Goal: Information Seeking & Learning: Learn about a topic

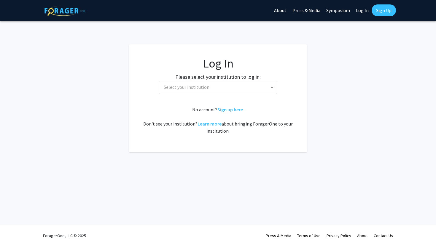
click at [191, 89] on span "Select your institution" at bounding box center [187, 87] width 46 height 6
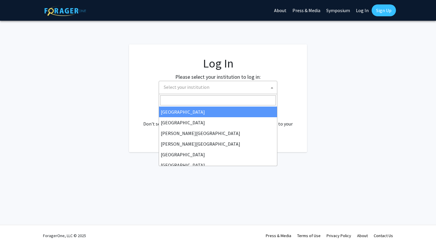
select select "34"
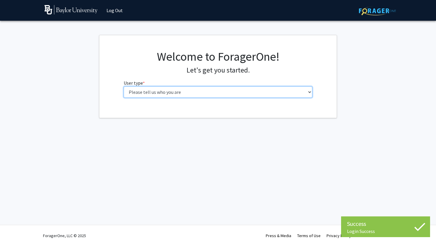
click at [222, 89] on select "Please tell us who you are Undergraduate Student Master's Student Doctoral Cand…" at bounding box center [218, 92] width 189 height 11
select select "1: undergrad"
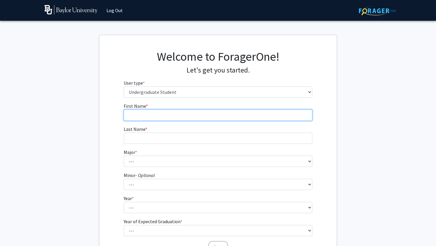
click at [231, 117] on input "First Name * required" at bounding box center [218, 115] width 189 height 11
type input "[PERSON_NAME]"
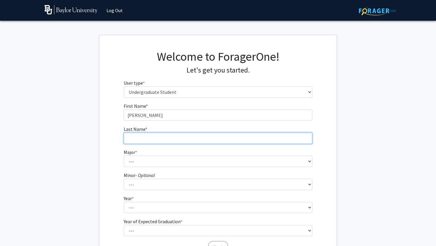
type input "[PERSON_NAME]"
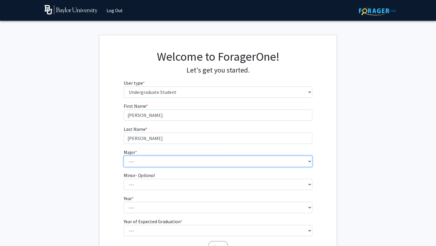
click at [173, 160] on select "--- Accounting American Studies Anthropology Apparel Design & Product Developme…" at bounding box center [218, 161] width 189 height 11
select select "16: 2681"
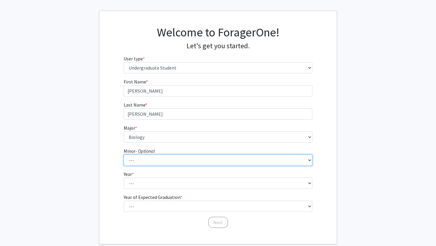
click at [169, 159] on select "--- Advertising American Sign Language American Studies Anthropology Apparel Me…" at bounding box center [218, 160] width 189 height 11
select select "13: 2076"
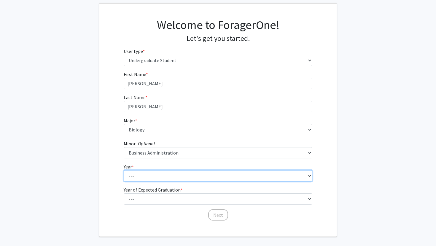
click at [152, 172] on select "--- First-year Sophomore Junior Senior Postbaccalaureate Certificate" at bounding box center [218, 175] width 189 height 11
select select "2: sophomore"
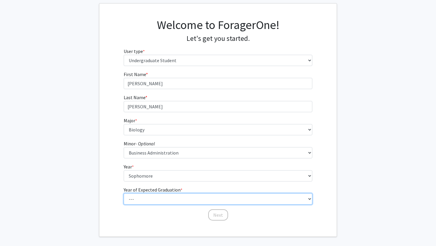
click at [152, 199] on select "--- 2025 2026 2027 2028 2029 2030 2031 2032 2033 2034" at bounding box center [218, 198] width 189 height 11
select select "4: 2028"
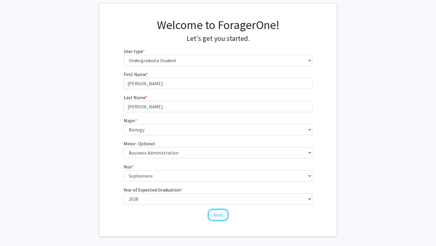
click at [218, 214] on button "Next" at bounding box center [218, 214] width 20 height 11
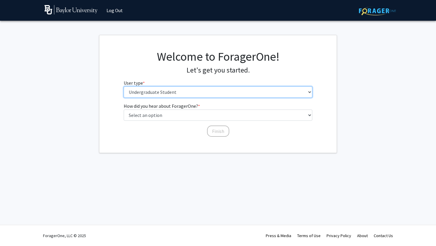
click at [199, 93] on select "Please tell us who you are Undergraduate Student Master's Student Doctoral Cand…" at bounding box center [218, 92] width 189 height 11
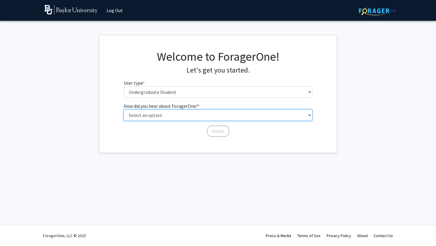
click at [195, 115] on select "Select an option Peer/student recommendation Faculty/staff recommendation Unive…" at bounding box center [218, 115] width 189 height 11
select select "3: university_website"
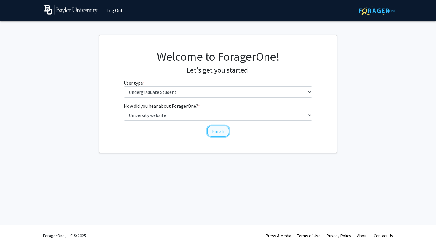
click at [215, 131] on button "Finish" at bounding box center [218, 131] width 22 height 11
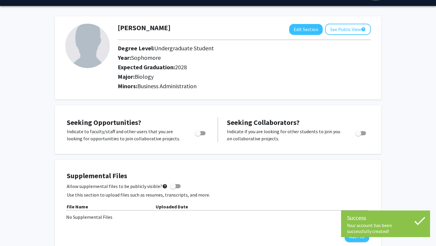
scroll to position [16, 0]
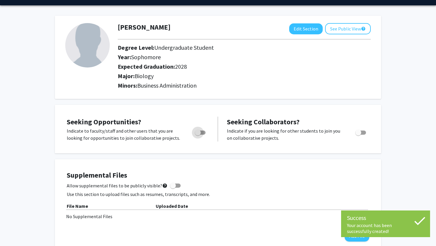
click at [199, 132] on span "Toggle" at bounding box center [198, 133] width 6 height 6
click at [198, 135] on input "Are you actively seeking opportunities?" at bounding box center [197, 135] width 0 height 0
checkbox input "true"
click at [359, 135] on span "Toggle" at bounding box center [358, 133] width 6 height 6
click at [358, 135] on input "Would you like to receive other student requests to work with you?" at bounding box center [358, 135] width 0 height 0
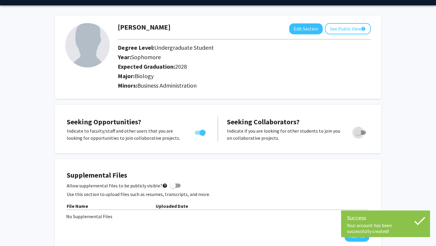
checkbox input "true"
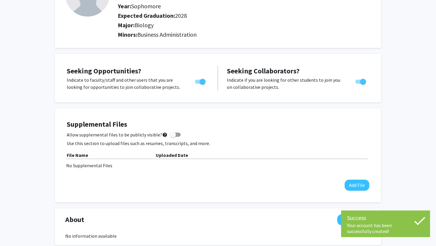
scroll to position [67, 0]
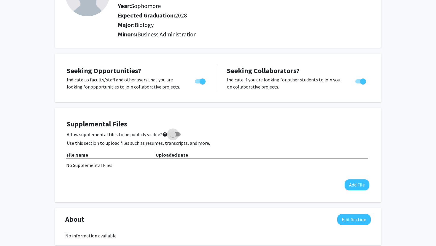
click at [171, 134] on span at bounding box center [173, 135] width 6 height 6
click at [172, 137] on input "Allow supplemental files to be publicly visible? help" at bounding box center [172, 137] width 0 height 0
checkbox input "true"
click at [356, 185] on button "Add File" at bounding box center [356, 185] width 25 height 11
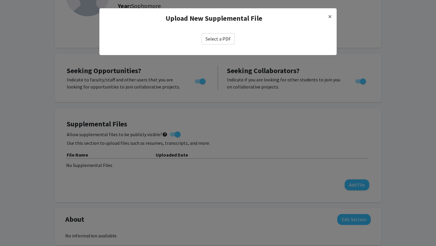
click at [230, 39] on label "Select a PDF" at bounding box center [217, 38] width 33 height 11
click at [0, 0] on input "Select a PDF" at bounding box center [0, 0] width 0 height 0
click at [330, 15] on span "×" at bounding box center [330, 16] width 4 height 9
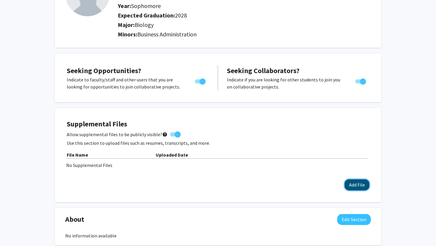
click at [351, 185] on button "Add File" at bounding box center [356, 185] width 25 height 11
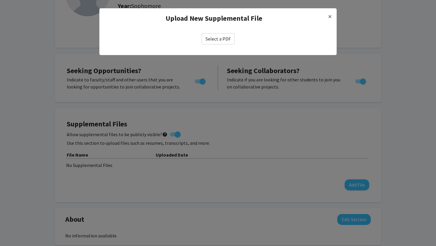
click at [218, 44] on label "Select a PDF" at bounding box center [217, 38] width 33 height 11
click at [0, 0] on input "Select a PDF" at bounding box center [0, 0] width 0 height 0
click at [229, 36] on label "Select a PDF" at bounding box center [217, 38] width 33 height 11
click at [0, 0] on input "Select a PDF" at bounding box center [0, 0] width 0 height 0
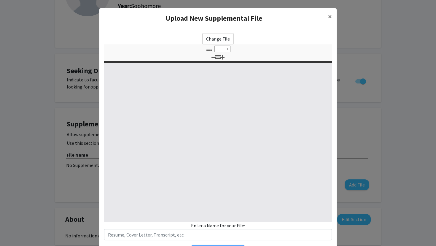
select select "custom"
type input "0"
select select "custom"
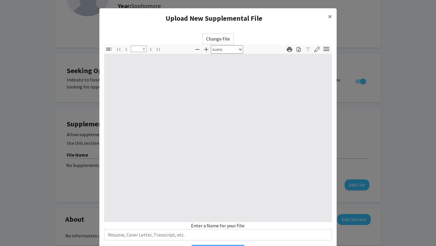
type input "1"
select select "auto"
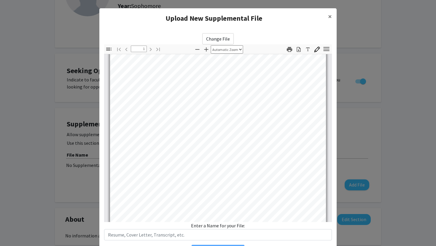
scroll to position [0, 0]
click at [330, 17] on span "×" at bounding box center [330, 16] width 4 height 9
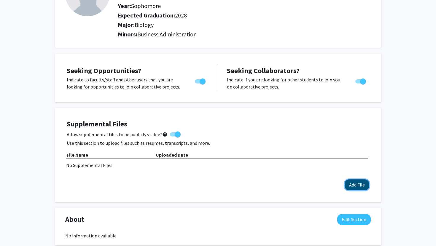
click at [353, 183] on button "Add File" at bounding box center [356, 185] width 25 height 11
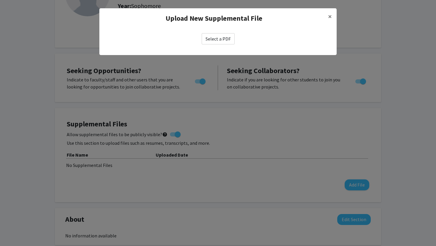
click at [212, 40] on label "Select a PDF" at bounding box center [217, 38] width 33 height 11
click at [0, 0] on input "Select a PDF" at bounding box center [0, 0] width 0 height 0
select select "custom"
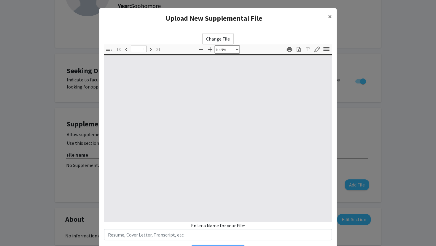
type input "0"
select select "custom"
type input "1"
select select "auto"
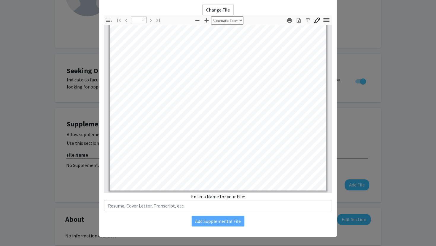
scroll to position [30, 0]
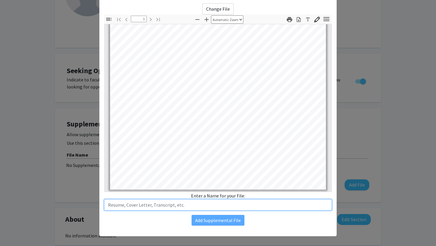
click at [240, 209] on input "text" at bounding box center [218, 204] width 228 height 11
type input "Resume"
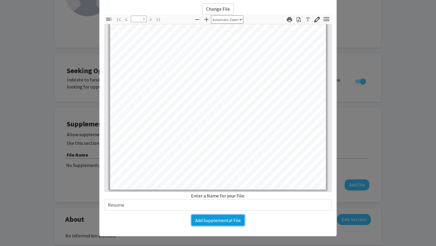
click at [239, 222] on button "Add Supplemental File" at bounding box center [217, 220] width 53 height 11
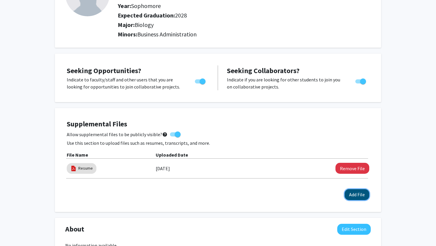
click at [351, 192] on button "Add File" at bounding box center [356, 194] width 25 height 11
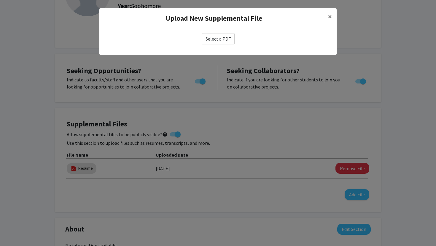
click at [221, 34] on label "Select a PDF" at bounding box center [217, 38] width 33 height 11
click at [0, 0] on input "Select a PDF" at bounding box center [0, 0] width 0 height 0
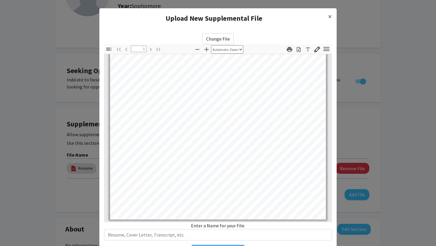
scroll to position [34, 0]
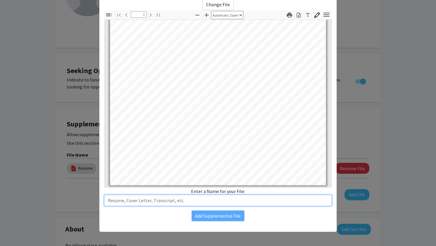
click at [213, 201] on input "text" at bounding box center [218, 200] width 228 height 11
type input "BLS Certification"
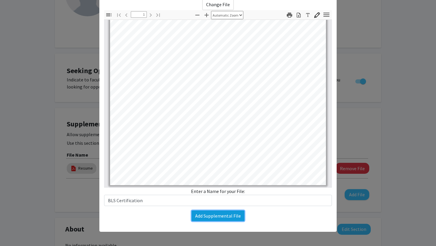
click at [240, 219] on button "Add Supplemental File" at bounding box center [217, 216] width 53 height 11
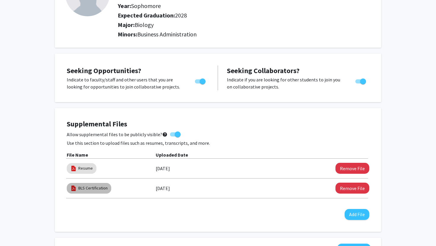
click at [95, 183] on mat-chip "BLS Certification" at bounding box center [89, 188] width 44 height 11
click at [105, 188] on link "BLS Certification" at bounding box center [92, 188] width 29 height 6
select select "custom"
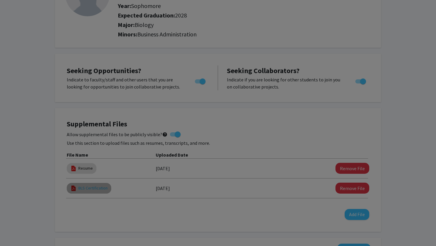
type input "0"
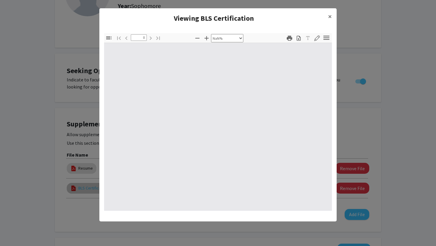
select select "auto"
type input "1"
select select "auto"
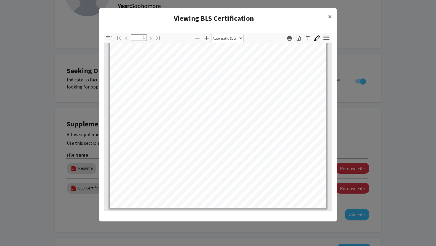
scroll to position [0, 0]
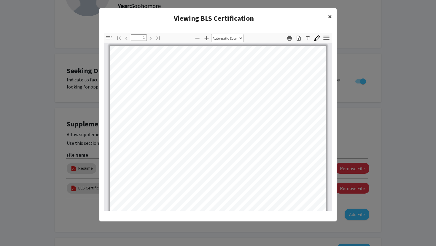
click at [331, 17] on span "×" at bounding box center [330, 16] width 4 height 9
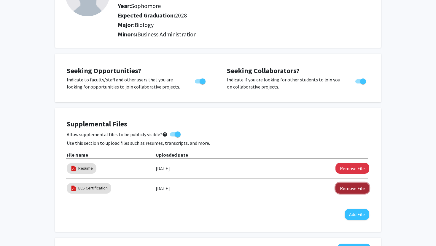
click at [345, 191] on button "Remove File" at bounding box center [352, 188] width 34 height 11
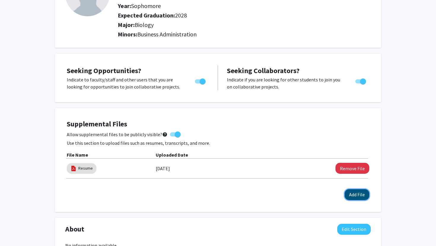
click at [352, 197] on button "Add File" at bounding box center [356, 194] width 25 height 11
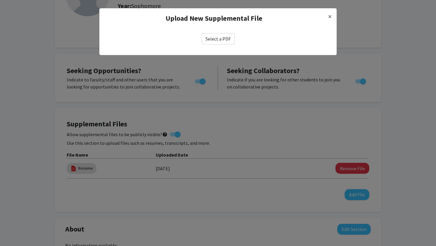
click at [221, 43] on label "Select a PDF" at bounding box center [217, 38] width 33 height 11
click at [0, 0] on input "Select a PDF" at bounding box center [0, 0] width 0 height 0
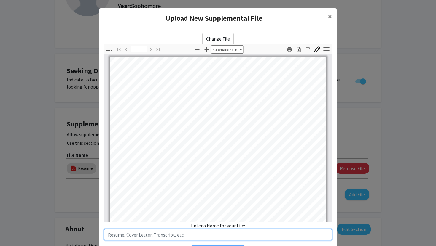
click at [160, 237] on input "text" at bounding box center [218, 234] width 228 height 11
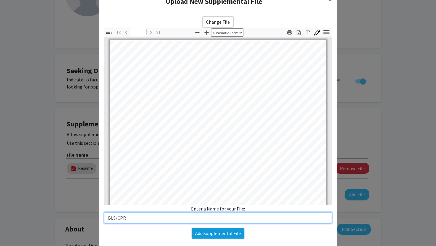
type input "BLS/CPR"
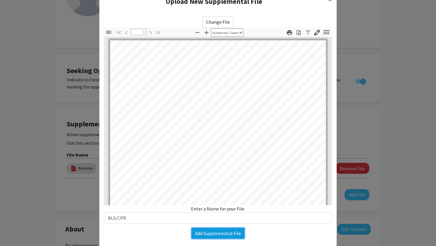
click at [220, 238] on button "Add Supplemental File" at bounding box center [217, 233] width 53 height 11
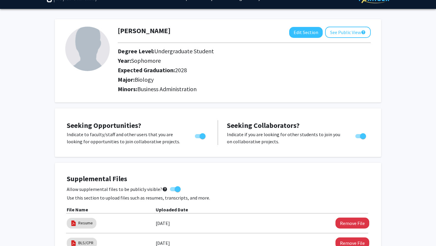
scroll to position [0, 0]
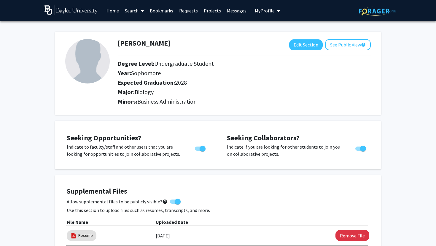
click at [111, 9] on link "Home" at bounding box center [112, 10] width 18 height 21
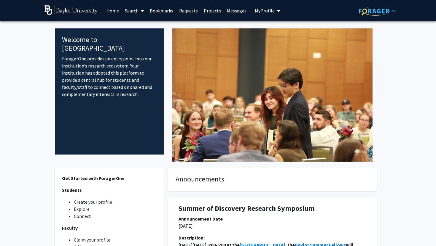
click at [130, 9] on link "Search" at bounding box center [134, 10] width 25 height 21
click at [137, 43] on span "Students" at bounding box center [140, 39] width 36 height 12
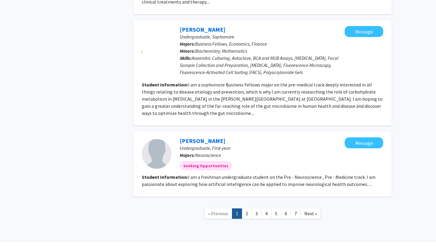
scroll to position [727, 0]
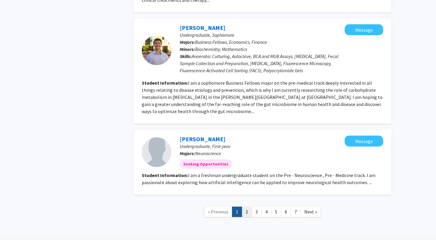
click at [249, 207] on link "2" at bounding box center [246, 212] width 10 height 10
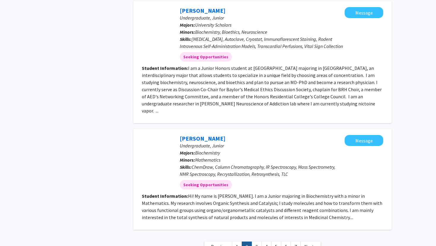
scroll to position [915, 0]
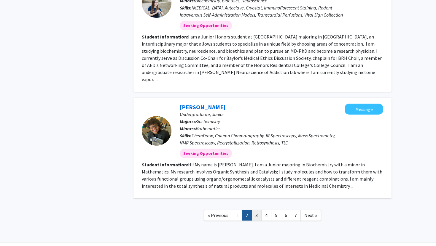
click at [255, 210] on link "3" at bounding box center [256, 215] width 10 height 10
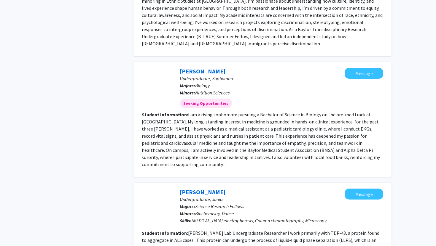
scroll to position [865, 0]
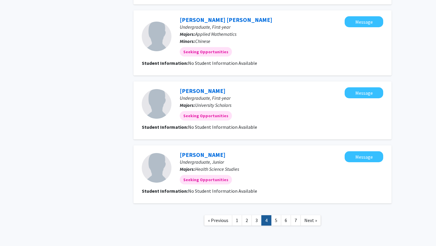
scroll to position [524, 0]
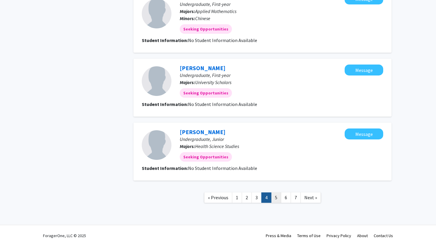
click at [276, 195] on link "5" at bounding box center [276, 198] width 10 height 10
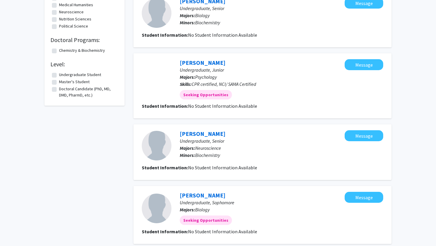
scroll to position [531, 0]
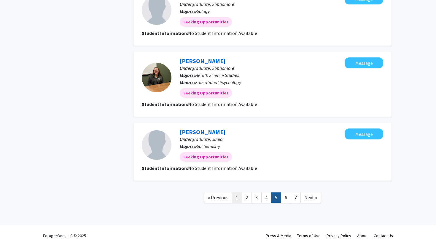
click at [237, 199] on link "1" at bounding box center [237, 198] width 10 height 10
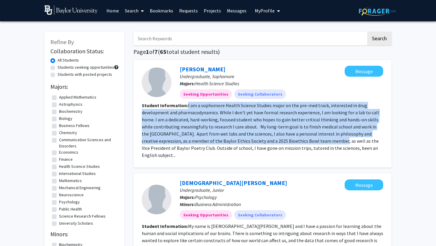
drag, startPoint x: 187, startPoint y: 105, endPoint x: 317, endPoint y: 136, distance: 133.7
click at [318, 137] on fg-read-more "I am a sophomore Health Science Studies major on the pre-med track, interested …" at bounding box center [260, 131] width 237 height 56
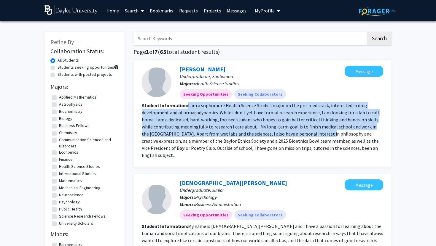
click at [316, 135] on fg-read-more "I am a sophomore Health Science Studies major on the pre-med track, interested …" at bounding box center [260, 131] width 237 height 56
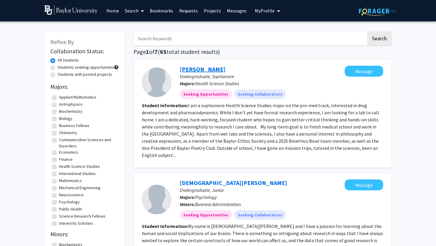
click at [194, 66] on link "[PERSON_NAME]" at bounding box center [203, 68] width 46 height 7
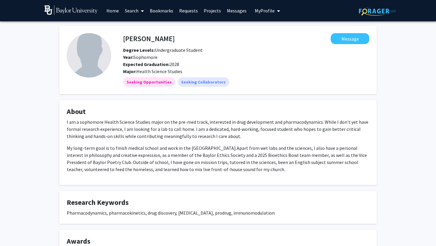
drag, startPoint x: 65, startPoint y: 121, endPoint x: 143, endPoint y: 178, distance: 97.5
click at [143, 178] on fg-card "About I am a sophomore Health Science Studies major on the pre-med track, inter…" at bounding box center [217, 142] width 317 height 85
copy div "I am a sophomore Health Science Studies major on the pre-med track, interested …"
click at [139, 107] on fg-card "About I am a sophomore Health Science Studies major on the pre-med track, inter…" at bounding box center [217, 142] width 317 height 85
click at [111, 12] on link "Home" at bounding box center [112, 10] width 18 height 21
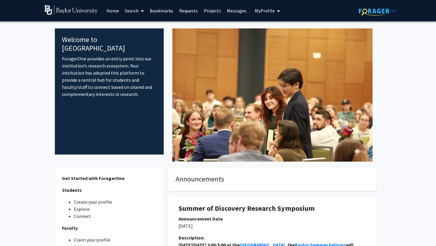
click at [141, 11] on icon at bounding box center [142, 11] width 3 height 5
click at [140, 36] on span "Students" at bounding box center [140, 39] width 36 height 12
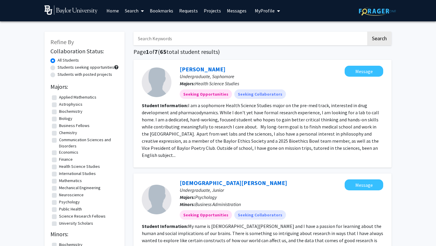
click at [192, 8] on link "Requests" at bounding box center [188, 10] width 25 height 21
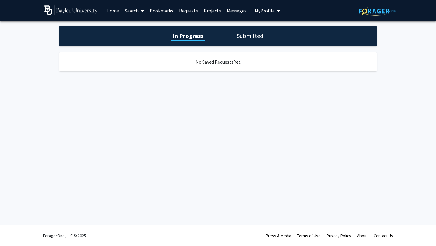
click at [211, 12] on link "Projects" at bounding box center [212, 10] width 23 height 21
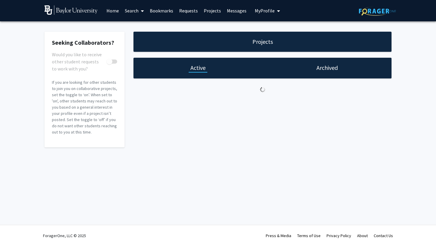
checkbox input "true"
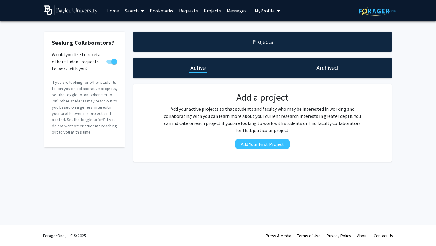
click at [234, 12] on link "Messages" at bounding box center [236, 10] width 25 height 21
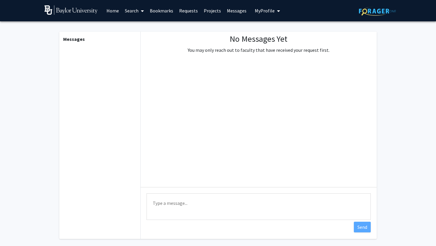
click at [217, 11] on link "Projects" at bounding box center [212, 10] width 23 height 21
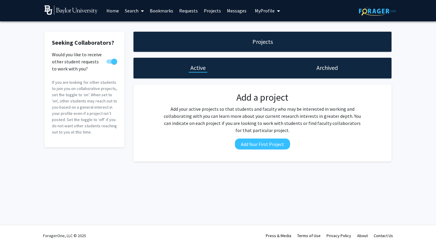
click at [193, 10] on link "Requests" at bounding box center [188, 10] width 25 height 21
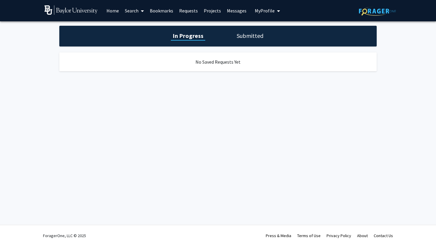
click at [141, 9] on icon at bounding box center [142, 11] width 3 height 5
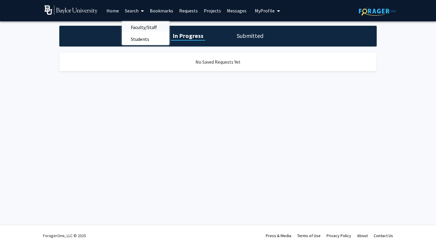
click at [141, 23] on span "Faculty/Staff" at bounding box center [144, 27] width 44 height 12
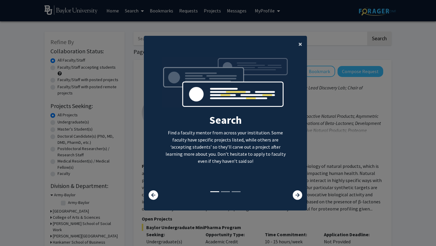
click at [300, 44] on span "×" at bounding box center [300, 43] width 4 height 9
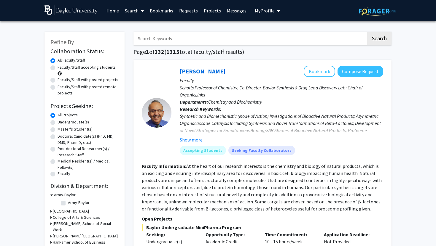
click at [263, 10] on span "My Profile" at bounding box center [265, 11] width 20 height 6
click at [273, 31] on span "[PERSON_NAME]" at bounding box center [291, 27] width 36 height 7
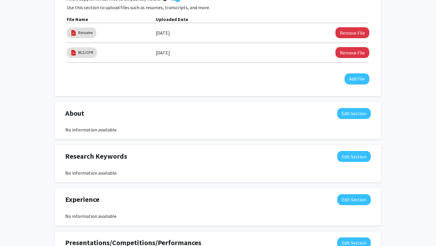
scroll to position [204, 0]
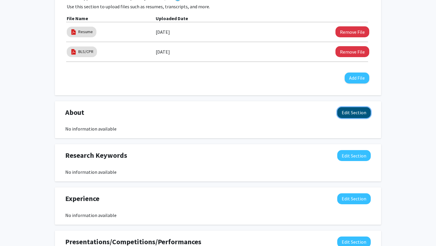
click at [368, 110] on button "Edit Section" at bounding box center [353, 112] width 33 height 11
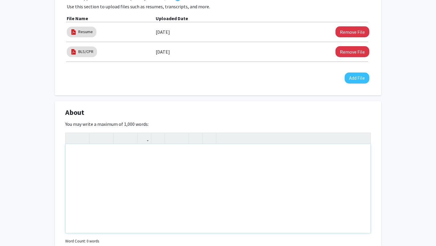
click at [131, 159] on div "Note to users with screen readers: Please deactivate our accessibility plugin f…" at bounding box center [217, 188] width 305 height 89
paste div "To enrich screen reader interactions, please activate Accessibility in Grammarl…"
type textarea "<p>I am a sophomore Health Science Studies major on the pre-med track, interest…"
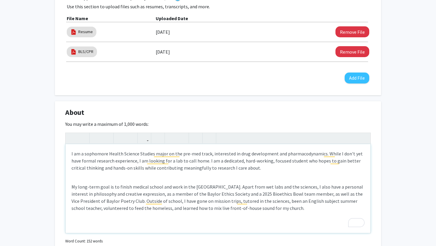
click at [71, 155] on div "I am a sophomore Health Science Studies major on the pre-med track, interested …" at bounding box center [217, 188] width 305 height 89
click at [137, 152] on p "I am a sophomore Health Science Studies major on the pre-med track, interested …" at bounding box center [217, 160] width 293 height 21
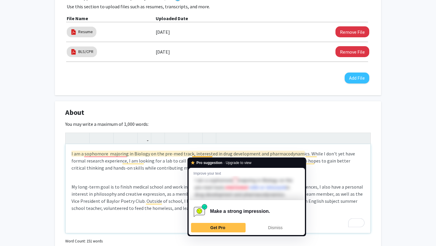
click at [192, 154] on p "I am a sophomore majoring in Biology on the pre-med track, interested in drug d…" at bounding box center [217, 160] width 293 height 21
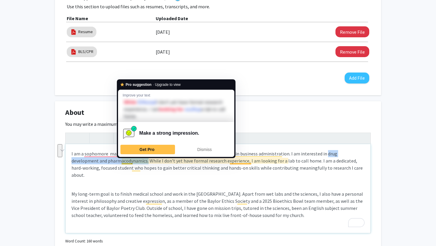
drag, startPoint x: 320, startPoint y: 154, endPoint x: 121, endPoint y: 160, distance: 199.2
click at [121, 160] on p "I am a sophomore majoring in Biology on the pre-med track, I also am minoring i…" at bounding box center [217, 164] width 293 height 28
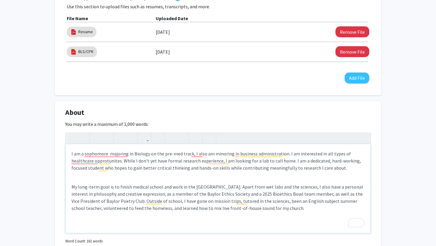
click at [262, 169] on p "I am a sophomore majoring in Biology on the pre-med track, I also am minoring i…" at bounding box center [217, 160] width 293 height 21
click at [265, 164] on p "I am a sophomore majoring in Biology on the pre-med track, I also am minoring i…" at bounding box center [217, 160] width 293 height 21
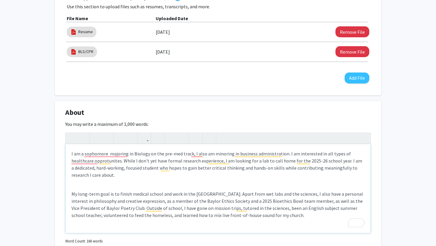
click at [116, 169] on p "I am a sophomore majoring in Biology on the pre-med track, I also am minoring i…" at bounding box center [217, 164] width 293 height 28
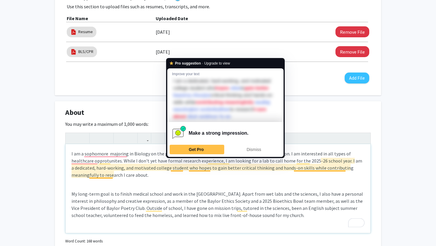
click at [180, 179] on div "I am a sophomore majoring in Biology on the pre-med track, I also am minoring i…" at bounding box center [217, 188] width 305 height 89
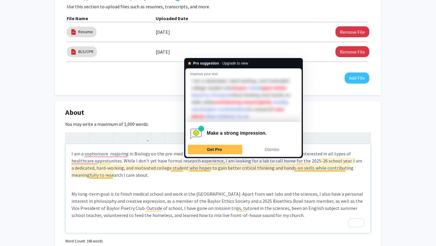
click at [193, 175] on p "I am a sophomore majoring in Biology on the pre-med track, I also am minoring i…" at bounding box center [217, 164] width 293 height 28
click at [210, 168] on p "I am a sophomore majoring in Biology on the pre-med track, I also am minoring i…" at bounding box center [217, 164] width 293 height 28
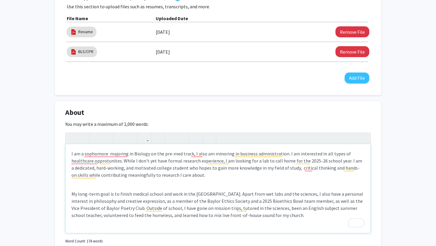
click at [312, 170] on p "I am a sophomore majoring in Biology on the pre-med track, I also am minoring i…" at bounding box center [217, 164] width 293 height 28
drag, startPoint x: 314, startPoint y: 168, endPoint x: 71, endPoint y: 178, distance: 242.9
click at [71, 178] on p "I am a sophomore majoring in Biology on the pre-med track, I also am minoring i…" at bounding box center [217, 164] width 293 height 28
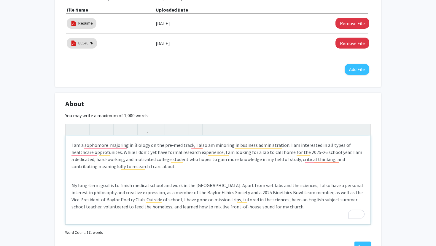
scroll to position [215, 0]
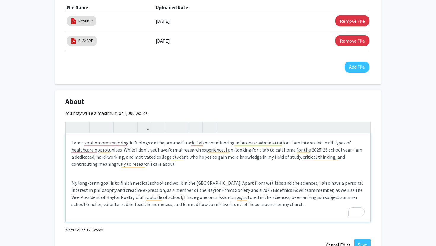
click at [197, 183] on p "My long-term goal is to finish medical school and work in the [GEOGRAPHIC_DATA]…" at bounding box center [217, 194] width 293 height 28
click at [99, 183] on p "My long-term goal is to finish medical school and work. Apart from wet labs and…" at bounding box center [217, 194] width 293 height 28
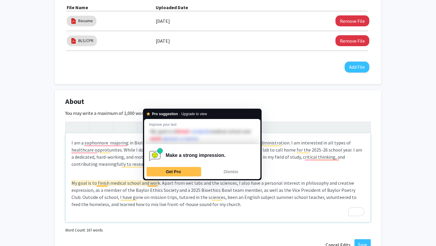
click at [158, 183] on p "My goal is to finish medical school and work. Apart from wet labs and the scien…" at bounding box center [217, 194] width 293 height 28
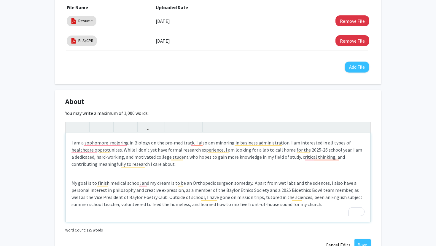
click at [323, 184] on p "My goal is to finish medical school and my dream is to be an Orthopedic surgeon…" at bounding box center [217, 194] width 293 height 28
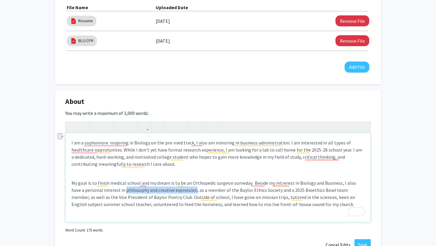
drag, startPoint x: 111, startPoint y: 191, endPoint x: 180, endPoint y: 191, distance: 69.9
click at [180, 191] on p "My goal is to finish medical school and my dream is to be an Orthopedic surgeon…" at bounding box center [217, 194] width 293 height 28
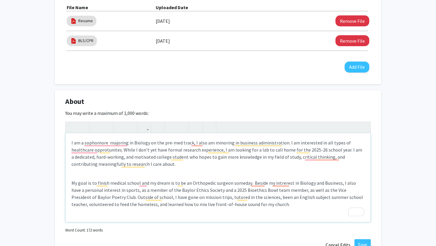
click at [124, 191] on p "My goal is to finish medical school and my dream is to be an Orthopedic surgeon…" at bounding box center [217, 194] width 293 height 28
click at [181, 191] on p "My goal is to finish medical school and my dream is to be an Orthopedic surgeon…" at bounding box center [217, 194] width 293 height 28
click at [261, 192] on p "My goal is to finish medical school and my dream is to be an Orthopedic surgeon…" at bounding box center [217, 194] width 293 height 28
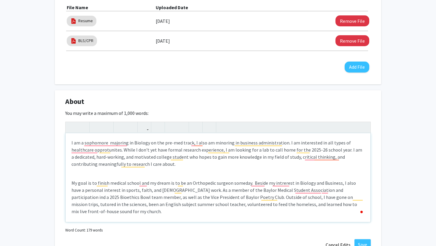
click at [285, 189] on p "My goal is to finish medical school and my dream is to be an Orthopedic surgeon…" at bounding box center [217, 198] width 293 height 36
click at [336, 191] on p "My goal is to finish medical school and my dream is to be an Orthopedic surgeon…" at bounding box center [217, 198] width 293 height 36
click at [310, 191] on p "My goal is to finish medical school and my dream is to be an Orthopedic surgeon…" at bounding box center [217, 198] width 293 height 36
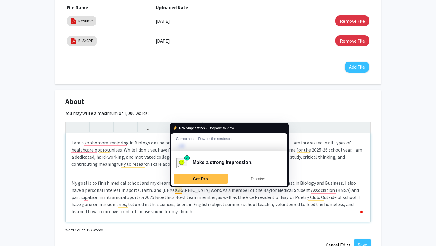
click at [182, 191] on p "My goal is to finish medical school and my dream is to be an Orthopedic surgeon…" at bounding box center [217, 198] width 293 height 36
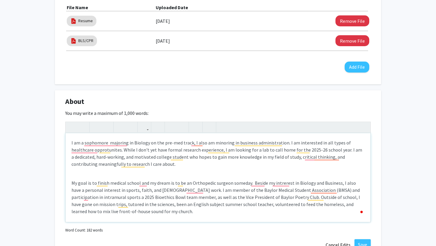
click at [301, 191] on p "My goal is to finish medical school and my dream is to be an Orthopedic surgeon…" at bounding box center [217, 198] width 293 height 36
click at [309, 191] on p "My goal is to finish medical school and my dream is to be an Orthopedic surgeon…" at bounding box center [217, 198] width 293 height 36
click at [348, 191] on p "My goal is to finish medical school and my dream is to be an Orthopedic surgeon…" at bounding box center [217, 198] width 293 height 36
type textarea "<p>I am a sophomore&nbsp; majoring in Biology on the pre-med track, I also am m…"
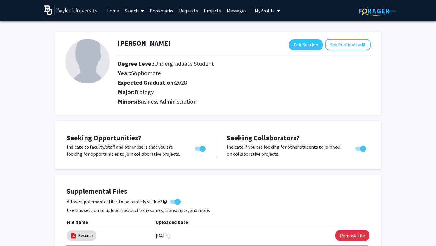
scroll to position [215, 0]
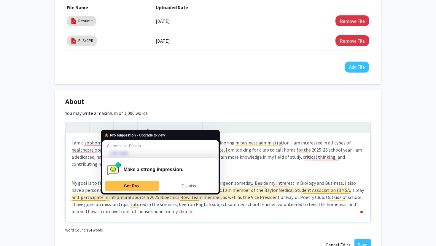
click at [105, 199] on p "My goal is to finish medical school and my dream is to be an Orthopedic surgeon…" at bounding box center [217, 198] width 293 height 36
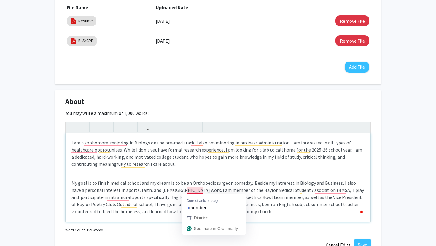
click at [170, 199] on p "My goal is to finish medical school and my dream is to be an Orthopedic surgeon…" at bounding box center [217, 198] width 293 height 36
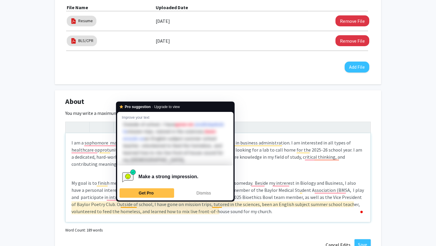
click at [106, 209] on p "My goal is to finish medical school and my dream is to be an Orthopedic surgeon…" at bounding box center [217, 198] width 293 height 36
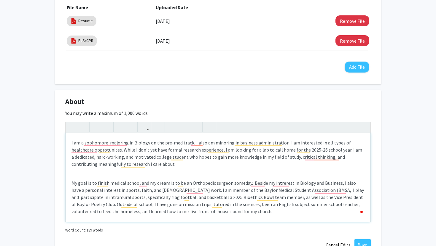
click at [184, 198] on p "My goal is to finish medical school and my dream is to be an Orthopedic surgeon…" at bounding box center [217, 198] width 293 height 36
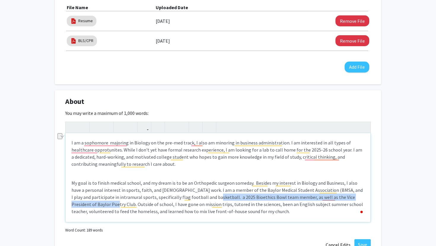
drag, startPoint x: 186, startPoint y: 197, endPoint x: 360, endPoint y: 197, distance: 174.2
click at [360, 197] on p "My goal is to finish medical school, and my dream is to be an Orthopedic surgeo…" at bounding box center [217, 198] width 293 height 36
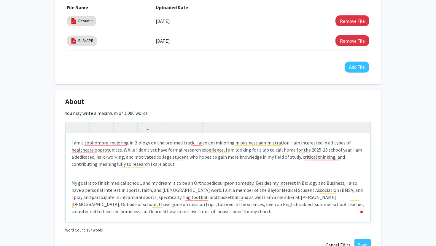
click at [336, 198] on p "My goal is to finish medical school, and my dream is to be an Orthopedic surgeo…" at bounding box center [217, 198] width 293 height 36
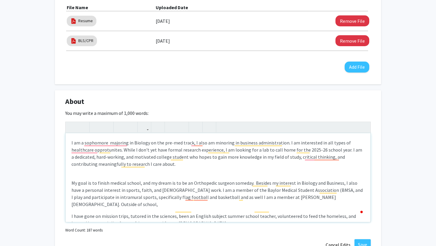
click at [342, 197] on p "My goal is to finish medical school, and my dream is to be an Orthopedic surgeo…" at bounding box center [217, 194] width 293 height 28
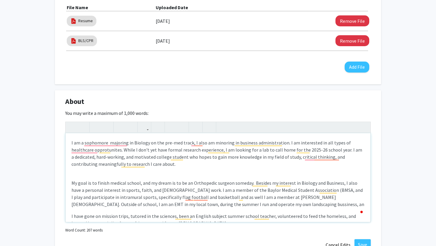
type textarea "<p>I am a sophomore&nbsp; majoring in Biology on the pre-med track, I also am m…"
click at [175, 205] on p "My goal is to finish medical school, and my dream is to be an Orthopedic surgeo…" at bounding box center [217, 194] width 293 height 28
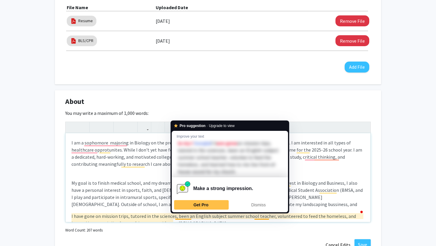
click at [297, 196] on p "My goal is to finish medical school, and my dream is to be an Orthopedic surgeo…" at bounding box center [217, 194] width 293 height 28
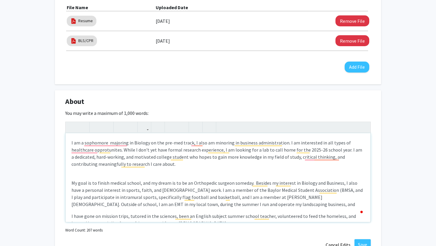
click at [228, 204] on p "My goal is to finish medical school, and my dream is to be an Orthopedic surgeo…" at bounding box center [217, 194] width 293 height 28
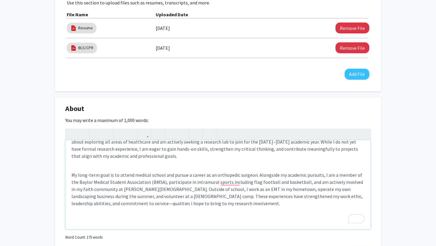
scroll to position [15, 0]
click at [76, 204] on p "My long-term goal is to attend medical school and pursue a career as an orthope…" at bounding box center [217, 189] width 293 height 36
click at [89, 204] on p "My long-term goal is to attend medical school and pursue a career as an orthope…" at bounding box center [217, 189] width 293 height 36
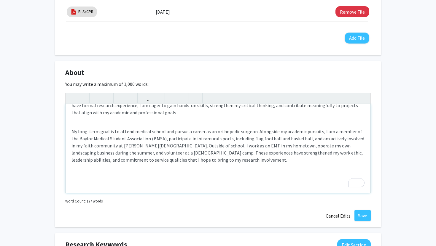
scroll to position [246, 0]
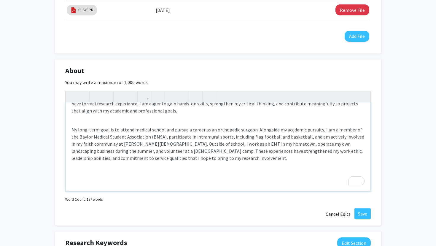
click at [70, 129] on div "I am a sophomore at Baylor University majoring in Biology on the pre-med track,…" at bounding box center [217, 147] width 305 height 89
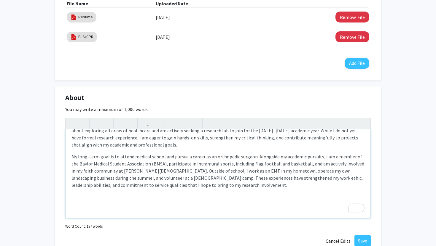
scroll to position [0, 0]
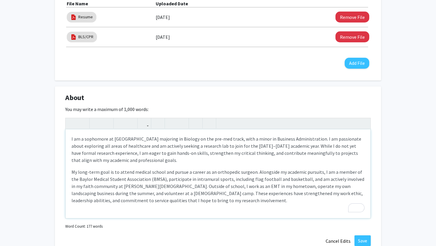
click at [71, 140] on div "I am a sophomore at Baylor University majoring in Biology on the pre-med track,…" at bounding box center [217, 173] width 305 height 89
type textarea "<p>Hi, my name is Alex Grubbs. I am a sophomore at Baylor University majoring i…"
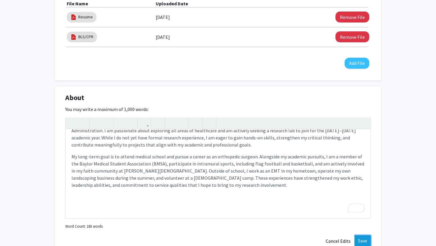
click at [358, 240] on button "Save" at bounding box center [362, 241] width 16 height 11
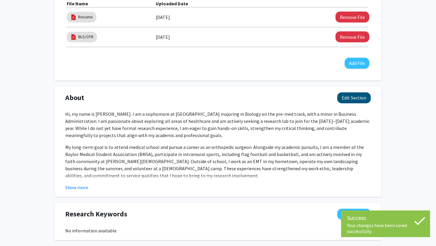
scroll to position [0, 0]
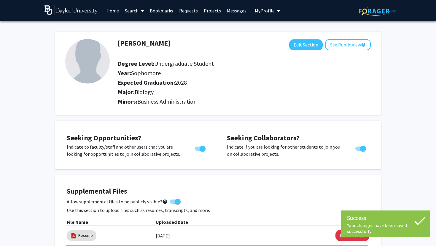
click at [134, 11] on link "Search" at bounding box center [134, 10] width 25 height 21
click at [140, 36] on span "Students" at bounding box center [140, 39] width 36 height 12
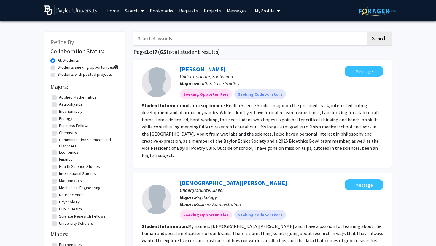
click at [260, 13] on span "My Profile" at bounding box center [265, 11] width 20 height 6
click at [269, 34] on div "[PERSON_NAME] View Profile" at bounding box center [284, 30] width 51 height 13
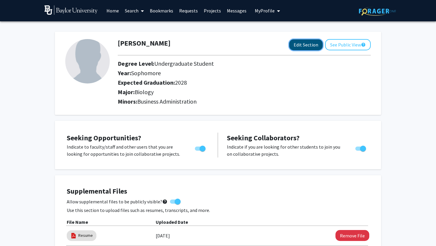
click at [308, 45] on button "Edit Section" at bounding box center [305, 44] width 33 height 11
select select "sophomore"
select select "2028"
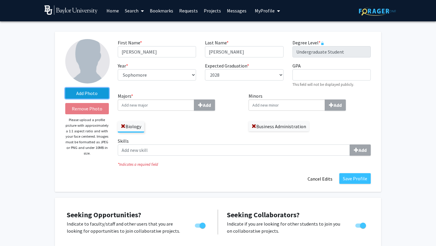
click at [94, 95] on label "Add Photo" at bounding box center [87, 93] width 44 height 11
click at [0, 0] on input "Add Photo" at bounding box center [0, 0] width 0 height 0
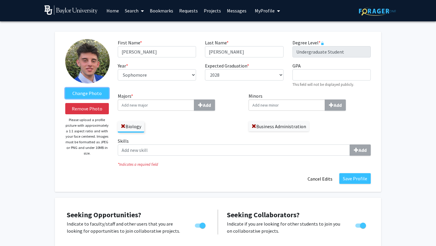
scroll to position [5, 0]
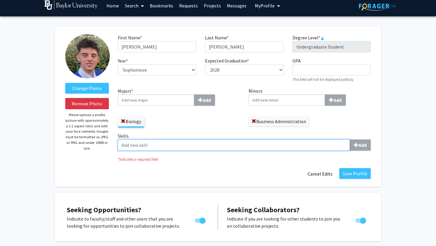
click at [200, 145] on input "Skills Add" at bounding box center [234, 145] width 232 height 11
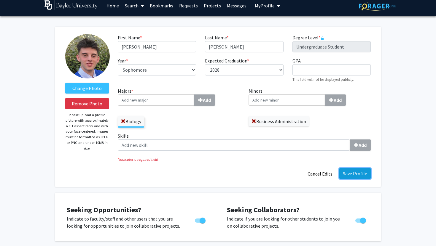
click at [367, 173] on button "Save Profile" at bounding box center [354, 173] width 31 height 11
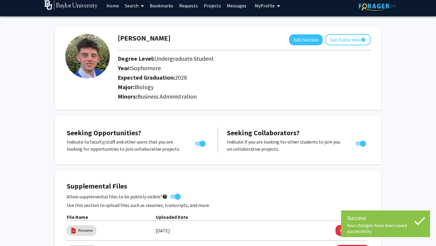
click at [135, 8] on link "Search" at bounding box center [134, 5] width 25 height 21
click at [136, 33] on span "Students" at bounding box center [140, 34] width 36 height 12
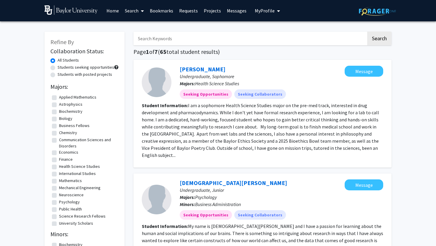
click at [135, 9] on link "Search" at bounding box center [134, 10] width 25 height 21
click at [136, 26] on span "Faculty/Staff" at bounding box center [144, 27] width 44 height 12
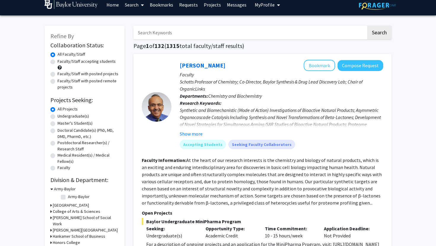
scroll to position [6, 0]
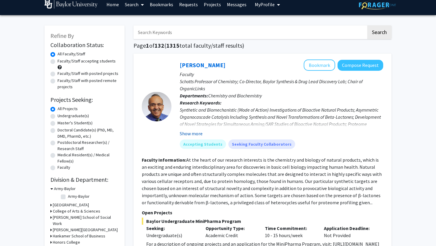
click at [191, 135] on button "Show more" at bounding box center [191, 133] width 23 height 7
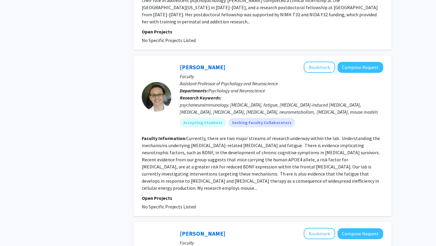
scroll to position [1574, 0]
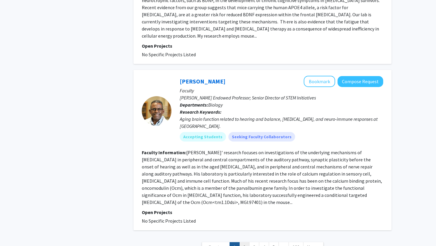
click at [245, 242] on link "2" at bounding box center [244, 247] width 10 height 10
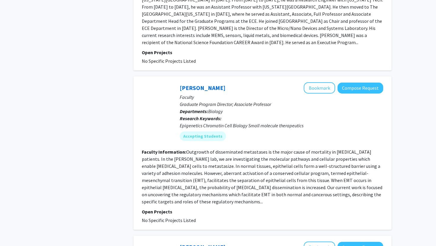
scroll to position [1023, 0]
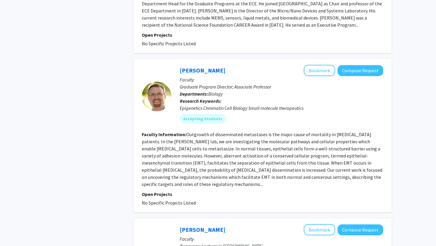
click at [357, 156] on fg-read-more "Outgrowth of disseminated metastases is the major cause of mortality in cancer …" at bounding box center [262, 160] width 240 height 56
click at [172, 135] on fg-read-more "Outgrowth of disseminated metastases is the major cause of mortality in cancer …" at bounding box center [262, 160] width 240 height 56
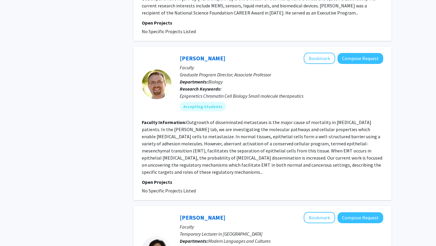
scroll to position [1036, 0]
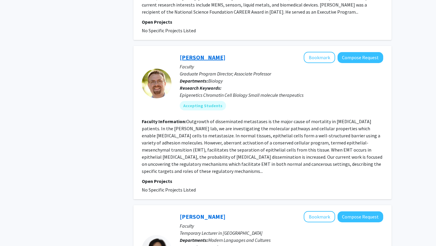
click at [202, 54] on link "Joseph Taube" at bounding box center [203, 57] width 46 height 7
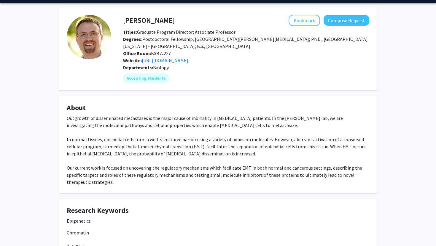
scroll to position [16, 0]
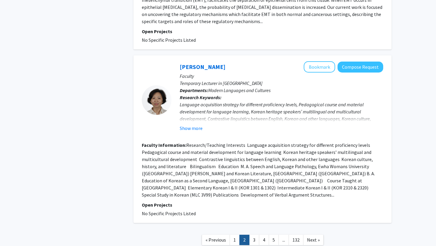
scroll to position [1199, 0]
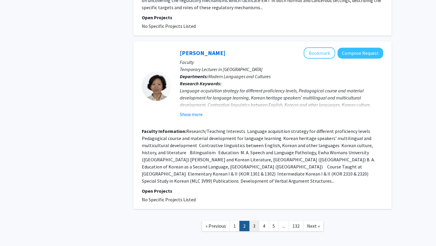
click at [255, 221] on link "3" at bounding box center [254, 226] width 10 height 10
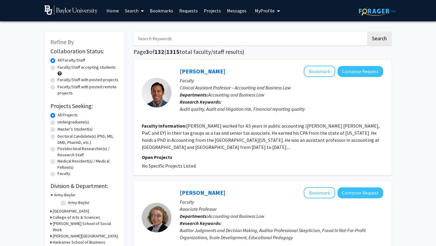
click at [189, 41] on input "Search Keywords" at bounding box center [249, 39] width 233 height 14
type input "biology"
click at [367, 32] on button "Search" at bounding box center [379, 39] width 24 height 14
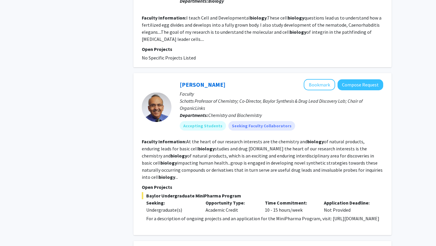
scroll to position [588, 0]
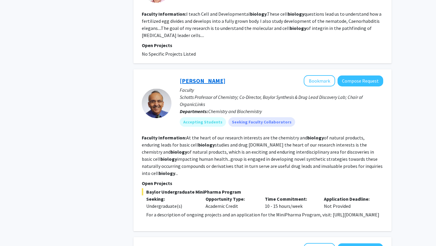
click at [197, 77] on link "[PERSON_NAME]" at bounding box center [203, 80] width 46 height 7
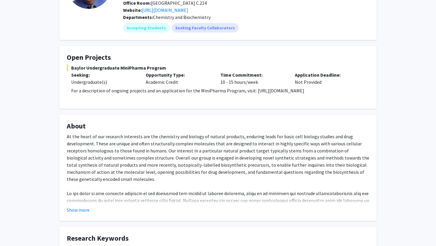
scroll to position [73, 0]
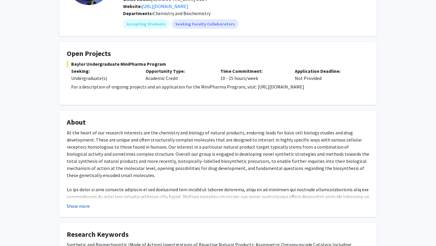
click at [76, 208] on button "Show more" at bounding box center [78, 206] width 23 height 7
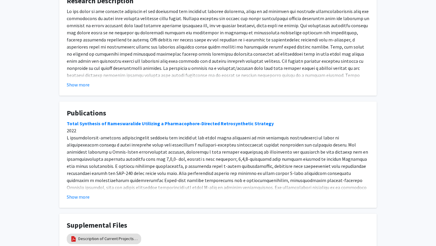
scroll to position [464, 0]
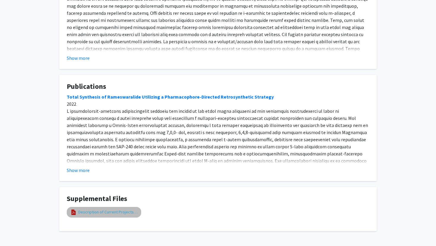
click at [91, 209] on link "Description of Current Projects in the Romo Group" at bounding box center [107, 212] width 59 height 6
select select "custom"
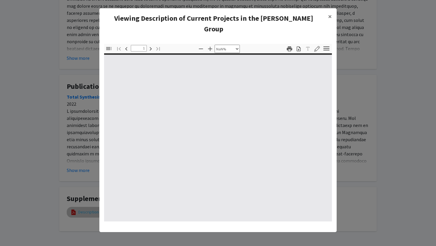
type input "0"
select select "custom"
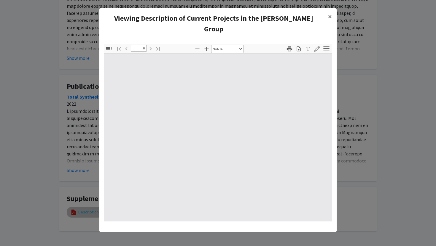
type input "1"
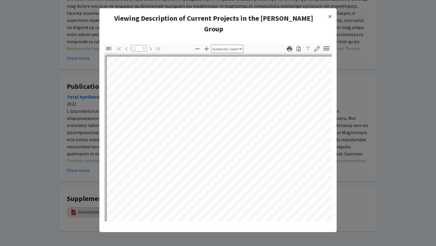
select select "auto"
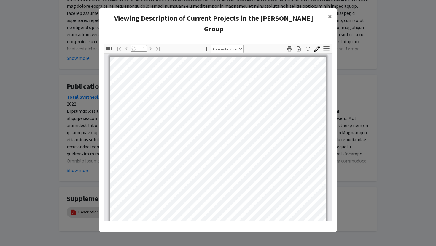
scroll to position [0, 0]
click at [89, 43] on modal-container "Viewing Description of Current Projects in the Romo Group × Thumbnails Document…" at bounding box center [218, 123] width 436 height 246
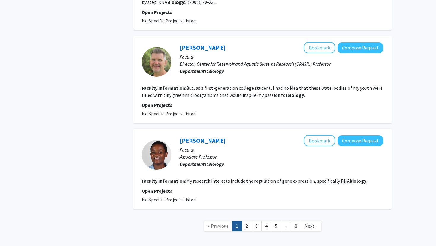
scroll to position [1063, 0]
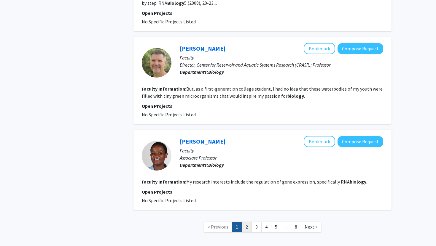
click at [247, 222] on link "2" at bounding box center [246, 227] width 10 height 10
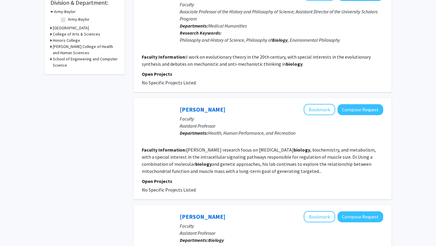
scroll to position [185, 0]
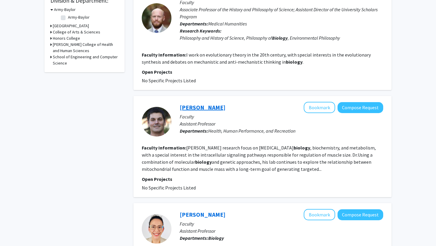
click at [198, 109] on link "Michael Wiggs" at bounding box center [203, 107] width 46 height 7
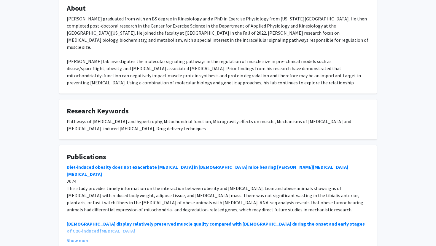
scroll to position [151, 0]
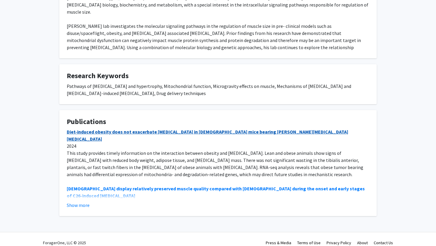
click at [182, 129] on link "Diet-induced obesity does not exacerbate cachexia in male mice bearing Lewis-lu…" at bounding box center [207, 135] width 281 height 13
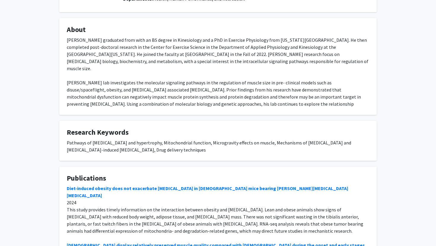
scroll to position [0, 0]
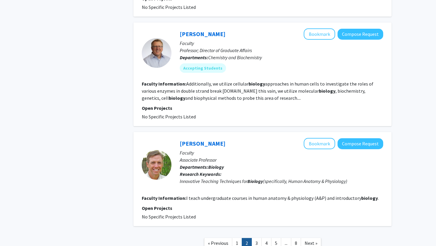
scroll to position [896, 0]
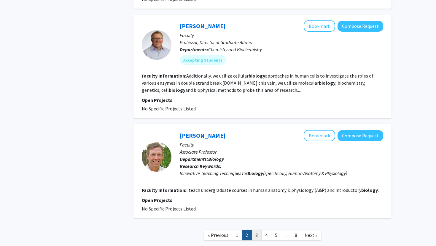
click at [255, 230] on link "3" at bounding box center [256, 235] width 10 height 10
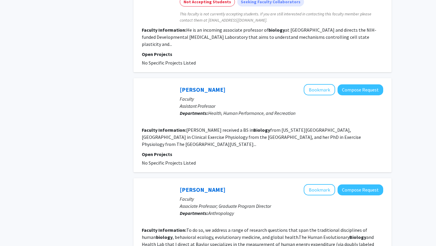
scroll to position [506, 0]
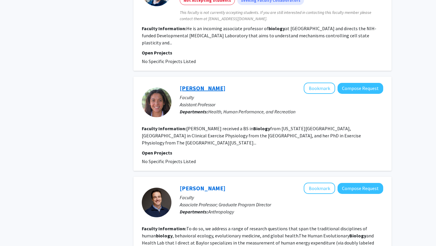
click at [225, 84] on link "Savannah Rauschendorfer" at bounding box center [203, 87] width 46 height 7
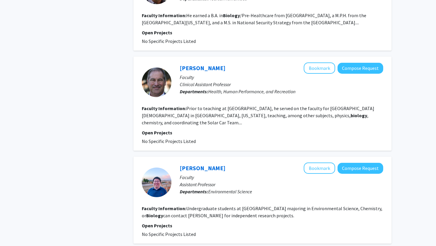
scroll to position [841, 0]
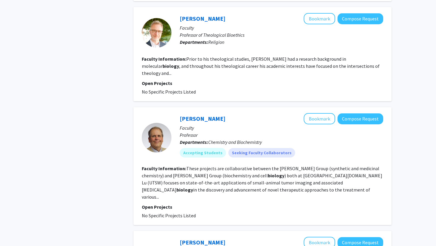
scroll to position [619, 0]
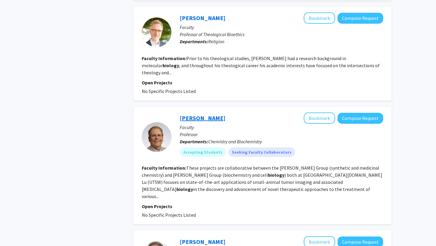
click at [206, 114] on link "[PERSON_NAME]" at bounding box center [203, 117] width 46 height 7
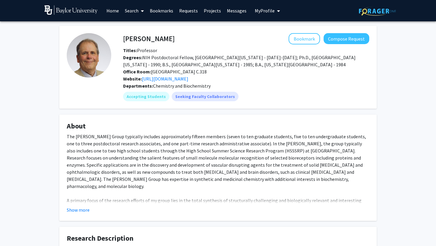
scroll to position [7, 0]
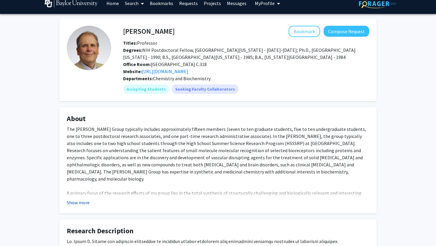
click at [77, 204] on button "Show more" at bounding box center [78, 202] width 23 height 7
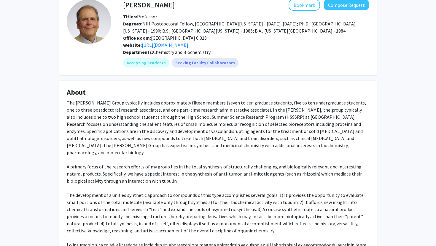
scroll to position [0, 0]
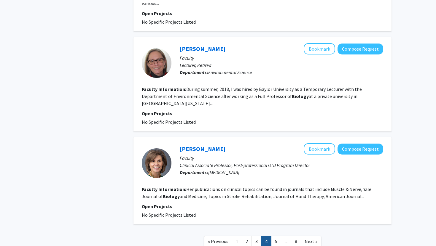
scroll to position [827, 0]
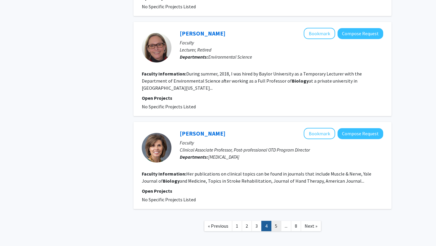
click at [272, 221] on link "5" at bounding box center [276, 226] width 10 height 10
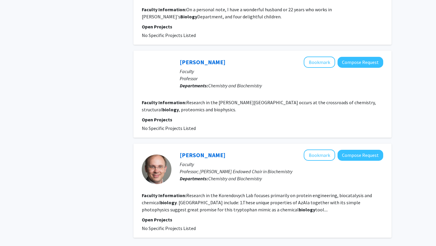
scroll to position [870, 0]
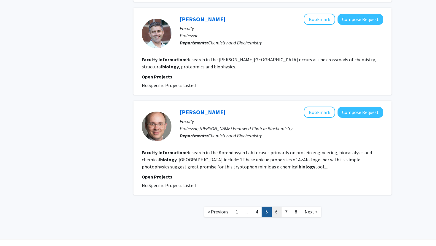
click at [277, 212] on link "6" at bounding box center [276, 212] width 10 height 10
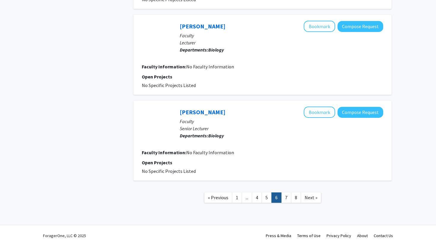
scroll to position [829, 0]
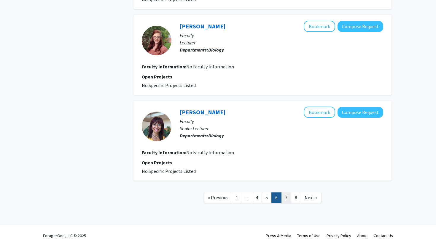
click at [286, 199] on link "7" at bounding box center [286, 198] width 10 height 10
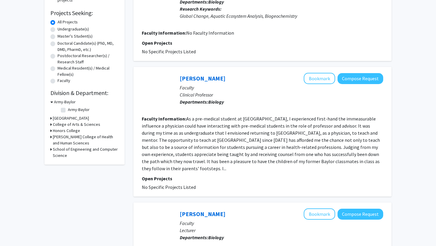
scroll to position [93, 0]
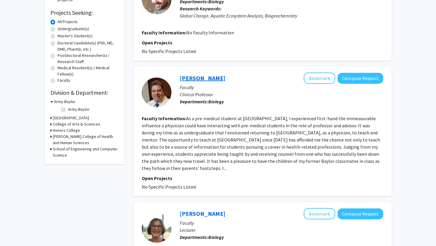
click at [204, 79] on link "James Tandy" at bounding box center [203, 77] width 46 height 7
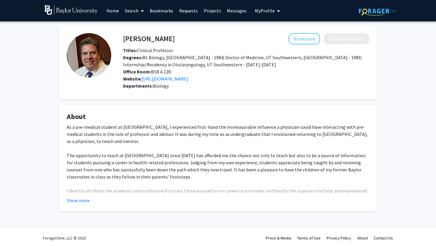
scroll to position [2, 0]
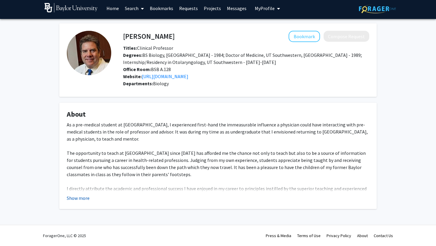
click at [84, 197] on button "Show more" at bounding box center [78, 198] width 23 height 7
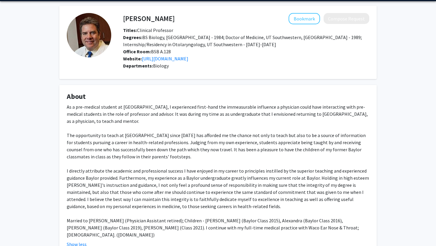
scroll to position [14, 0]
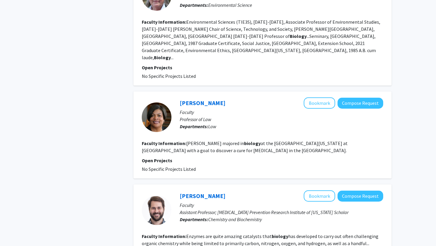
scroll to position [889, 0]
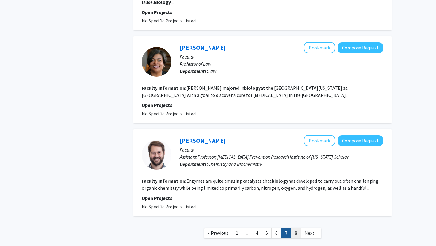
click at [294, 228] on link "8" at bounding box center [296, 233] width 10 height 10
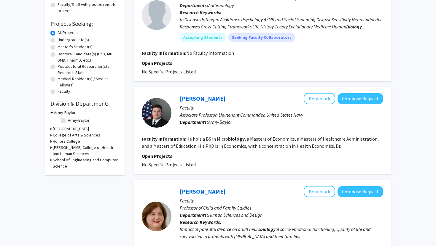
scroll to position [99, 0]
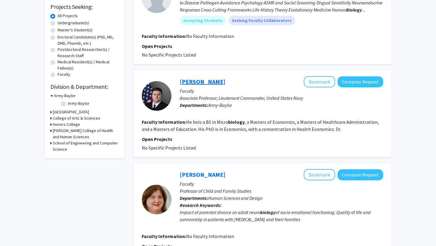
click at [206, 85] on link "Austin Haag" at bounding box center [203, 81] width 46 height 7
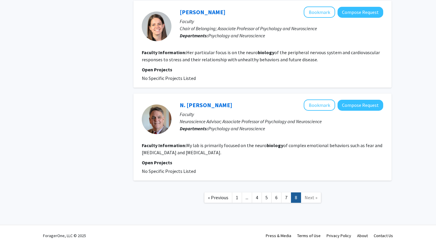
scroll to position [484, 0]
click at [308, 197] on span "Next »" at bounding box center [310, 198] width 13 height 6
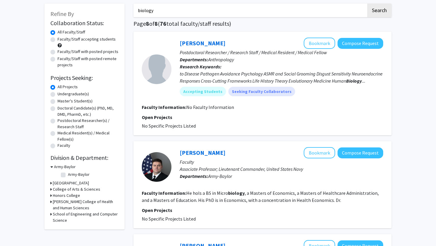
scroll to position [0, 0]
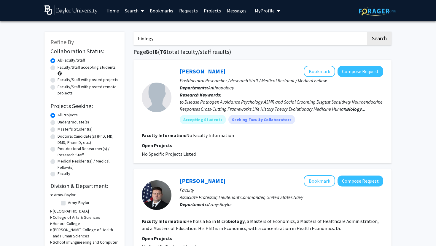
click at [141, 10] on icon at bounding box center [142, 11] width 3 height 5
click at [138, 38] on span "Students" at bounding box center [140, 39] width 36 height 12
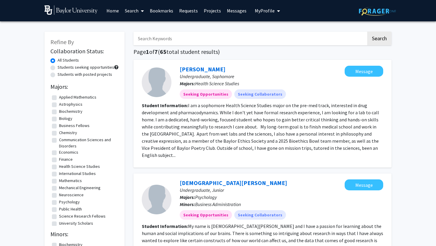
click at [118, 5] on link "Home" at bounding box center [112, 10] width 18 height 21
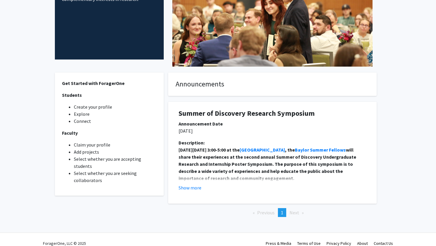
scroll to position [97, 0]
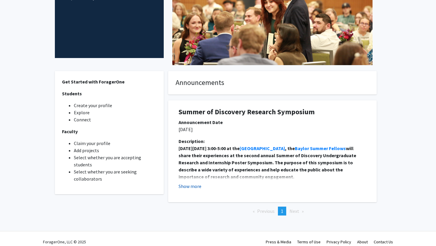
click at [192, 186] on button "Show more" at bounding box center [189, 186] width 23 height 7
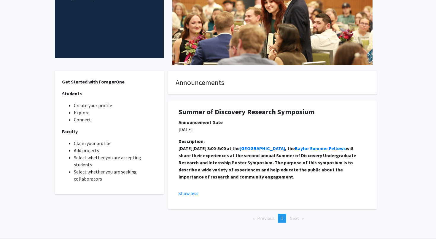
scroll to position [99, 0]
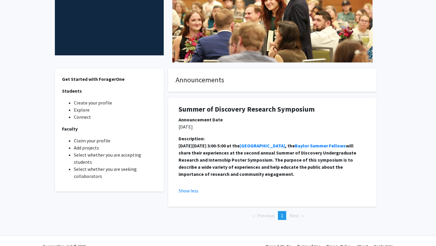
click at [253, 111] on h1 "Summer of Discovery Research Symposium" at bounding box center [272, 109] width 188 height 9
click at [295, 149] on strong "Baylor Summer Fellows" at bounding box center [320, 146] width 51 height 6
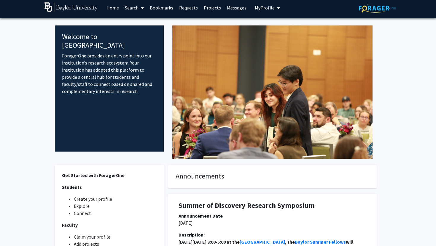
scroll to position [0, 0]
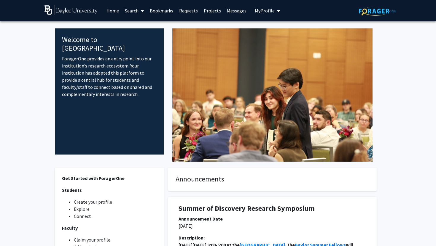
click at [167, 11] on link "Bookmarks" at bounding box center [161, 10] width 29 height 21
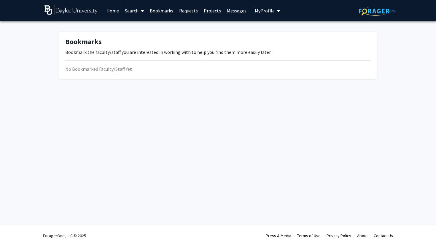
click at [231, 13] on link "Messages" at bounding box center [236, 10] width 25 height 21
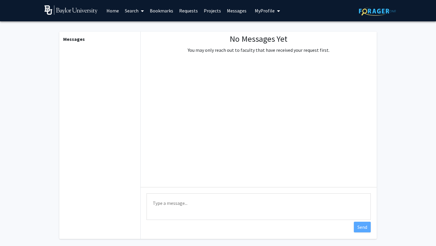
click at [212, 13] on link "Projects" at bounding box center [212, 10] width 23 height 21
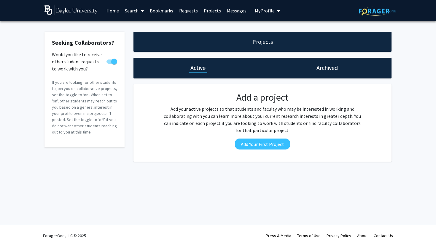
click at [259, 10] on span "My Profile" at bounding box center [265, 11] width 20 height 6
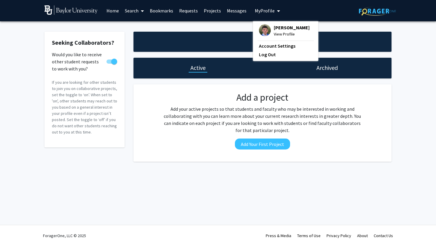
click at [404, 60] on div "Seeking Collaborators? Would you like to receive other student requests to work…" at bounding box center [218, 98] width 436 height 154
